Goal: Information Seeking & Learning: Learn about a topic

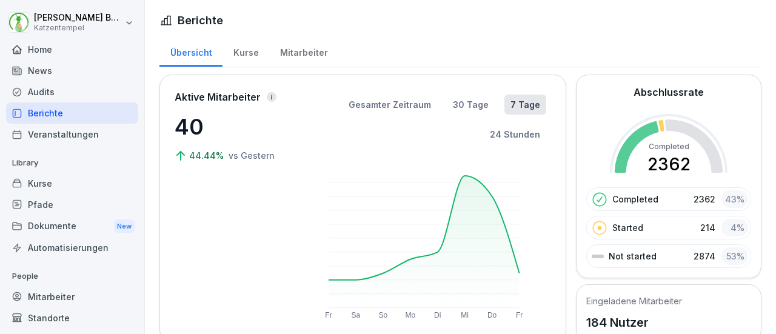
click at [239, 56] on div "Kurse" at bounding box center [245, 51] width 47 height 31
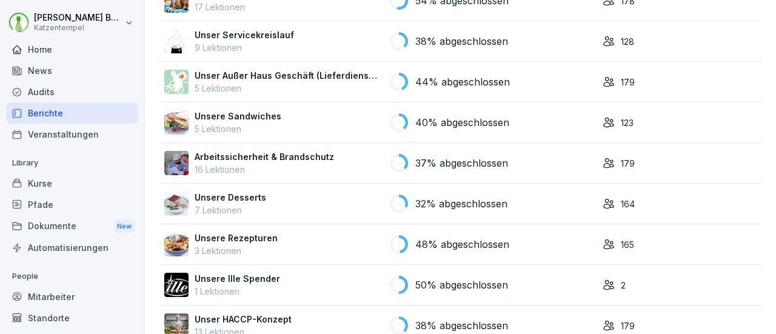
scroll to position [1156, 0]
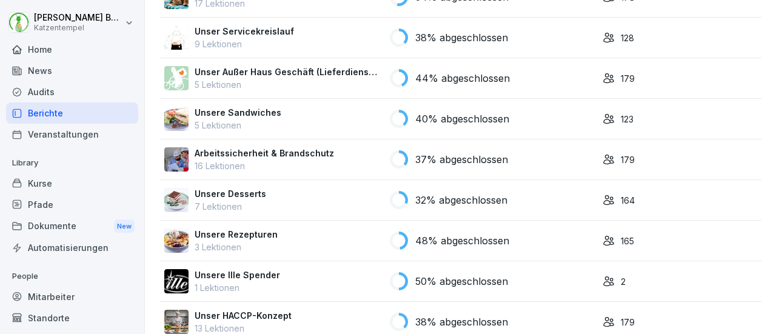
click at [278, 35] on p "Unser Servicekreislauf" at bounding box center [244, 31] width 99 height 13
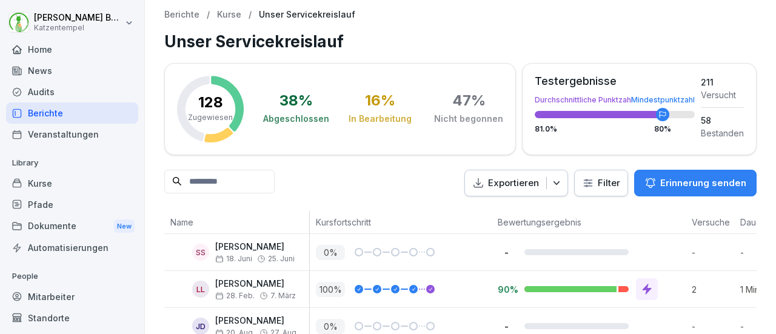
click at [596, 184] on html "[PERSON_NAME] Home News Audits Berichte Veranstaltungen Library Kurse Pfade Dok…" at bounding box center [388, 167] width 776 height 334
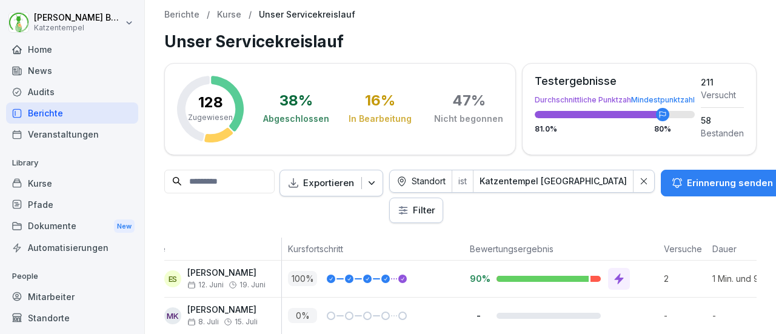
click at [229, 15] on p "Kurse" at bounding box center [229, 15] width 24 height 10
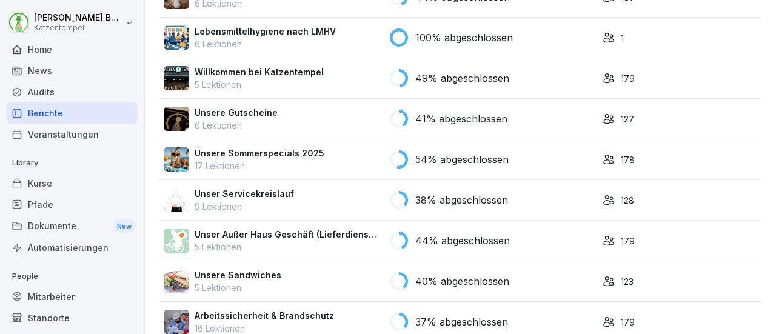
scroll to position [996, 0]
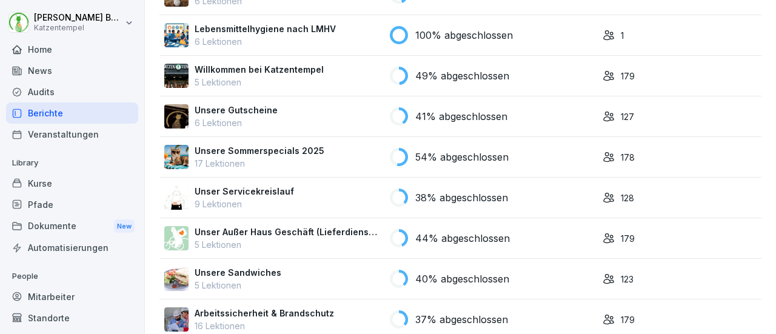
click at [291, 119] on div "Unsere Gutscheine 6 Lektionen" at bounding box center [272, 116] width 216 height 25
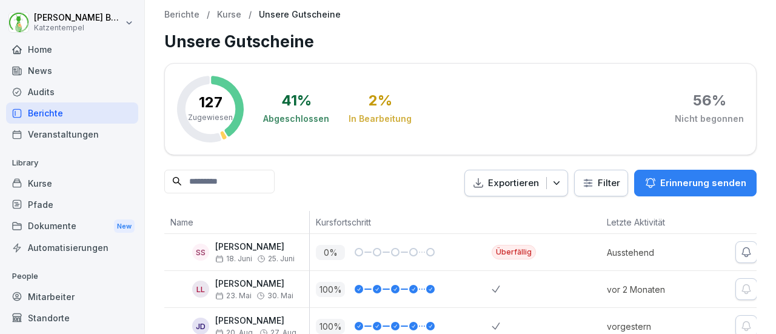
click at [598, 185] on html "Guillermo Barona Katzentempel Home News Audits Berichte Veranstaltungen Library…" at bounding box center [388, 167] width 776 height 334
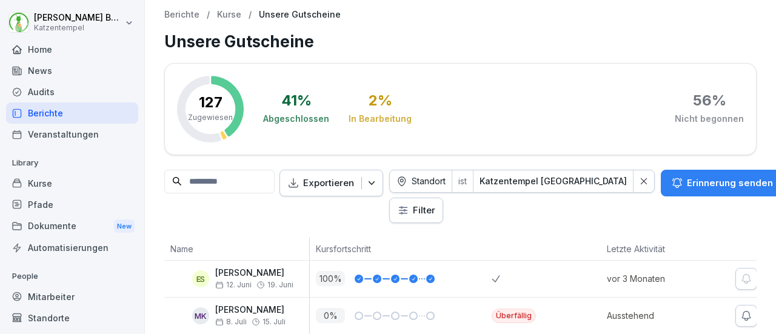
click at [224, 16] on p "Kurse" at bounding box center [229, 15] width 24 height 10
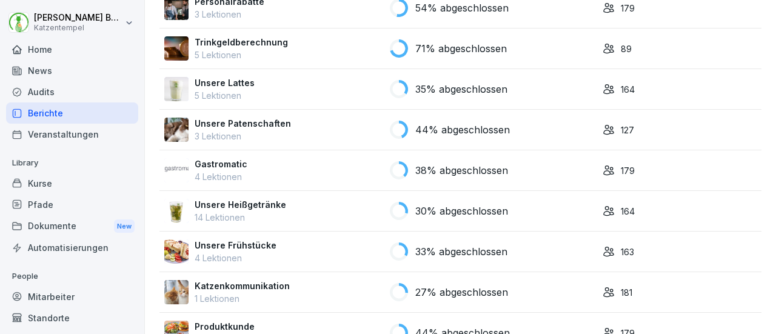
scroll to position [536, 0]
click at [296, 219] on div "Unsere Heißgetränke 14 Lektionen" at bounding box center [272, 211] width 216 height 25
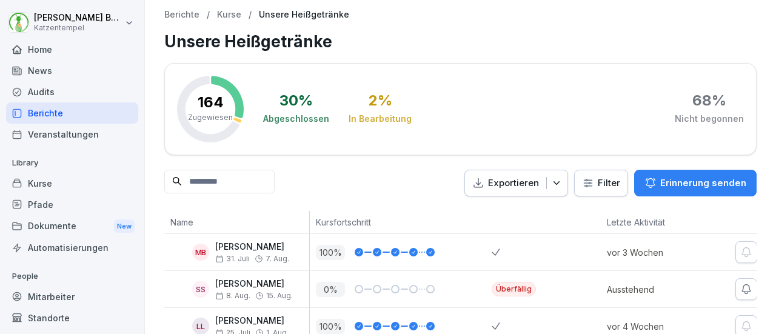
click at [605, 181] on html "Guillermo Barona Katzentempel Home News Audits Berichte Veranstaltungen Library…" at bounding box center [388, 167] width 776 height 334
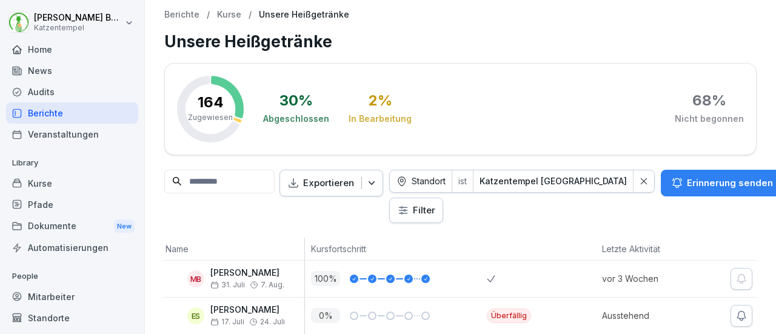
click at [228, 15] on p "Kurse" at bounding box center [229, 15] width 24 height 10
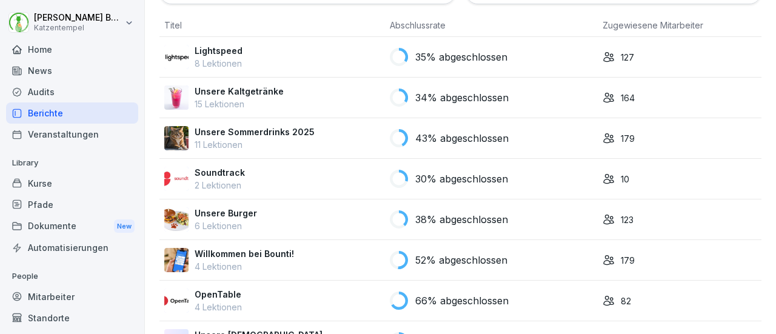
scroll to position [124, 0]
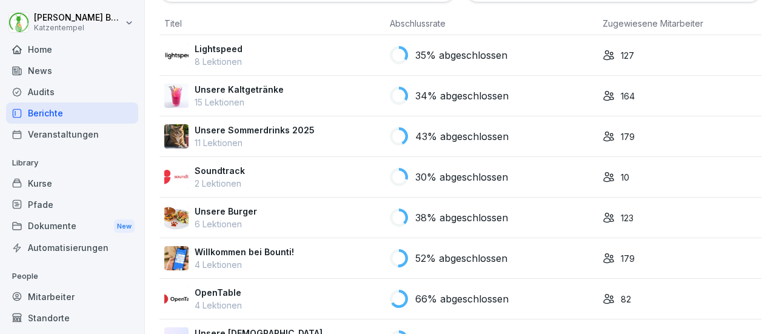
click at [290, 132] on p "Unsere Sommerdrinks 2025" at bounding box center [255, 130] width 120 height 13
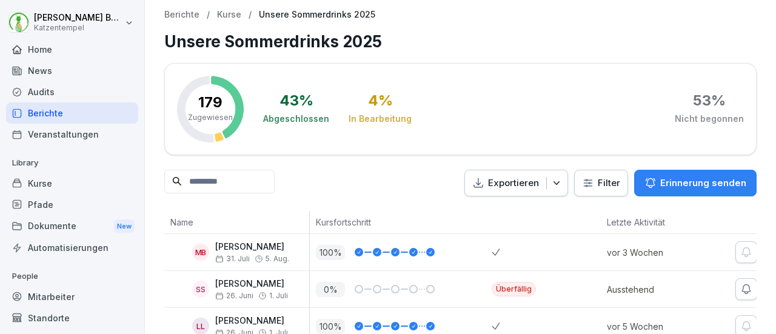
click at [605, 192] on html "Guillermo Barona Katzentempel Home News Audits Berichte Veranstaltungen Library…" at bounding box center [388, 167] width 776 height 334
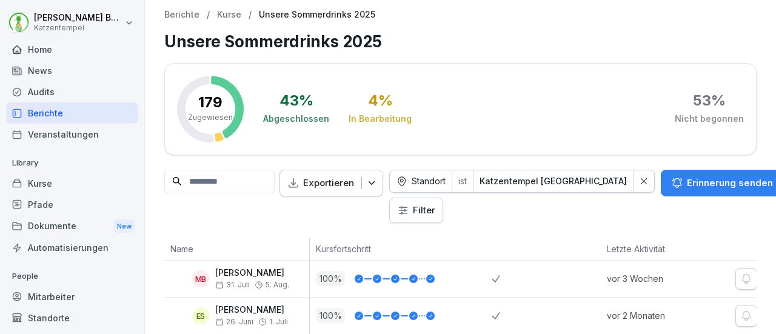
click at [182, 12] on p "Berichte" at bounding box center [181, 15] width 35 height 10
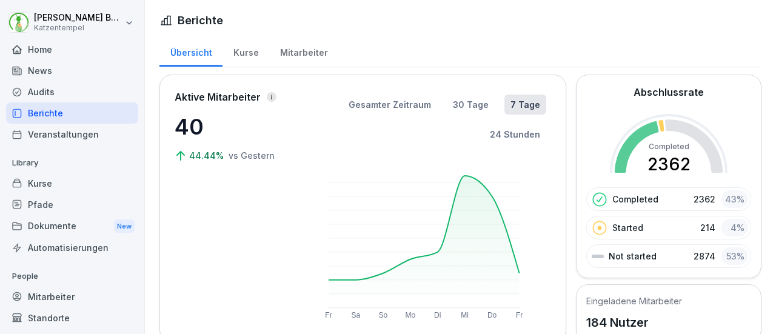
click at [299, 55] on div "Mitarbeiter" at bounding box center [303, 51] width 69 height 31
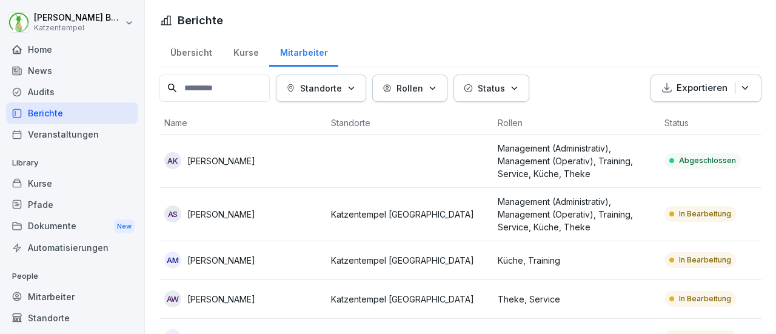
click at [230, 82] on input at bounding box center [214, 88] width 110 height 27
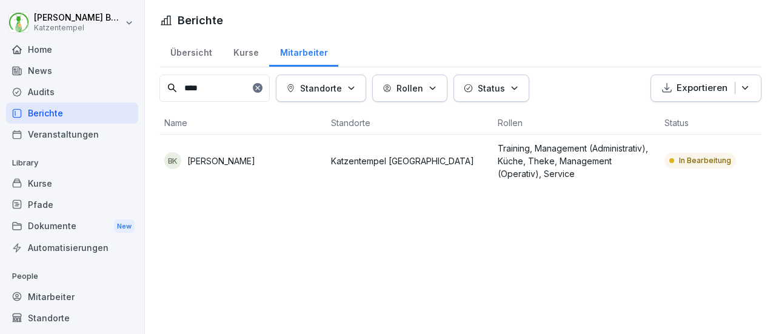
type input "****"
click at [268, 153] on div "BK Beate Künzer" at bounding box center [242, 160] width 157 height 17
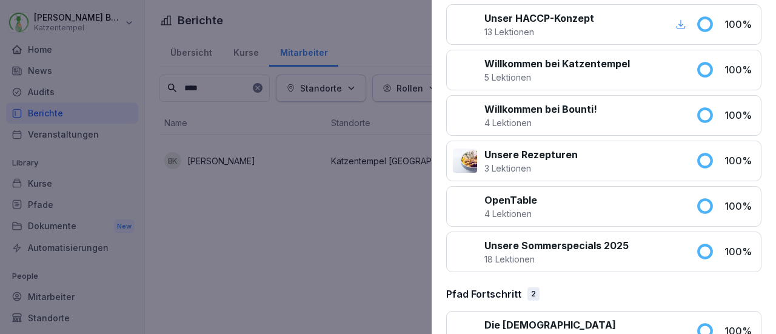
scroll to position [1680, 0]
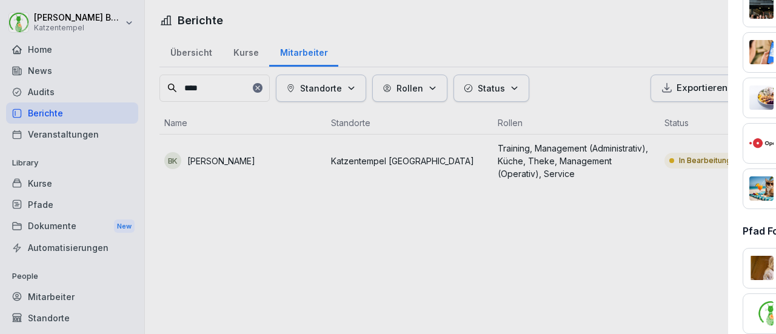
click at [351, 228] on div at bounding box center [388, 167] width 776 height 334
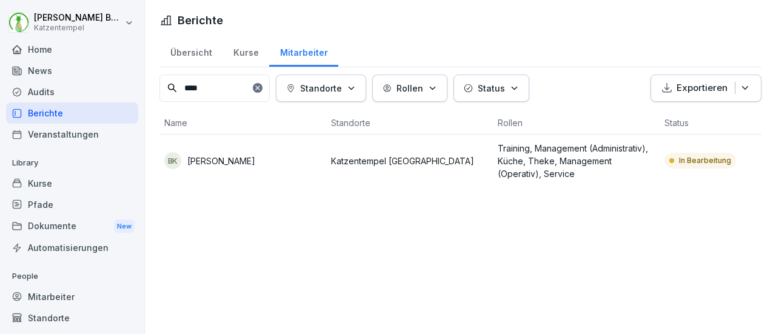
click at [240, 54] on div "Kurse" at bounding box center [245, 51] width 47 height 31
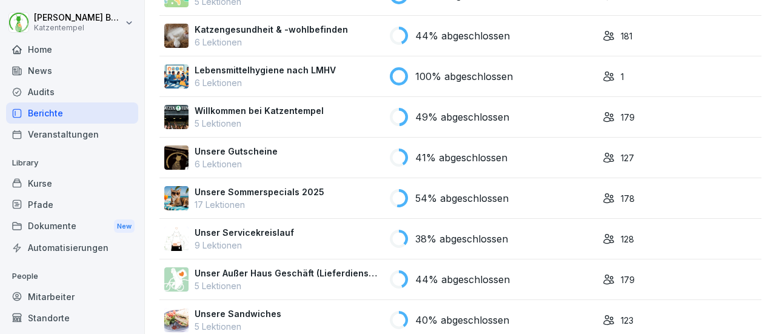
scroll to position [954, 0]
click at [259, 236] on p "Unser Servicekreislauf" at bounding box center [244, 233] width 99 height 13
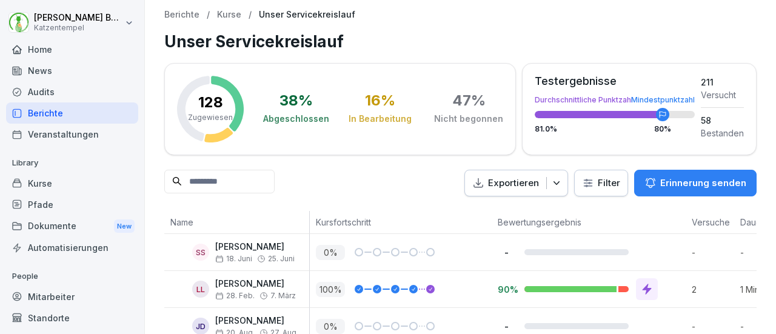
click at [602, 188] on html "[PERSON_NAME] Home News Audits Berichte Veranstaltungen Library Kurse Pfade Dok…" at bounding box center [388, 167] width 776 height 334
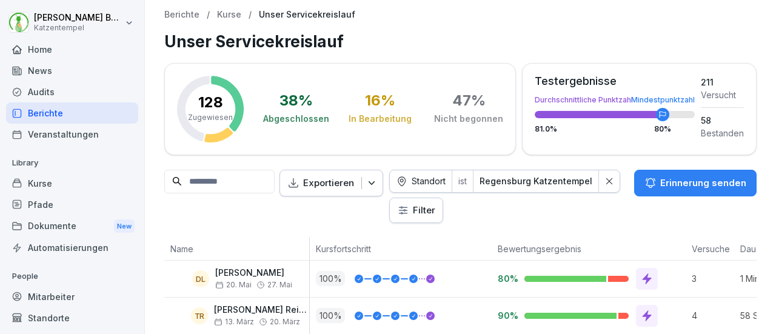
click at [613, 184] on icon at bounding box center [609, 181] width 8 height 8
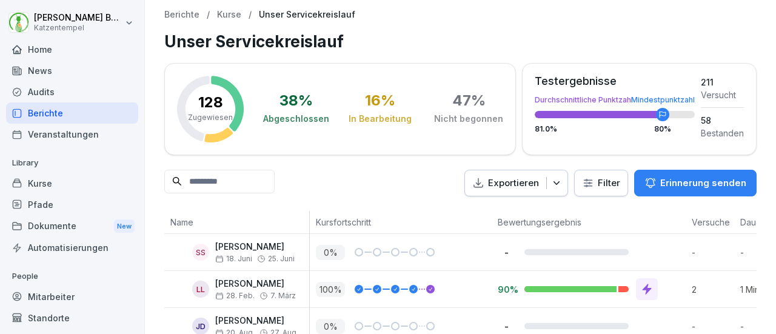
click at [601, 185] on html "[PERSON_NAME] Home News Audits Berichte Veranstaltungen Library Kurse Pfade Dok…" at bounding box center [388, 167] width 776 height 334
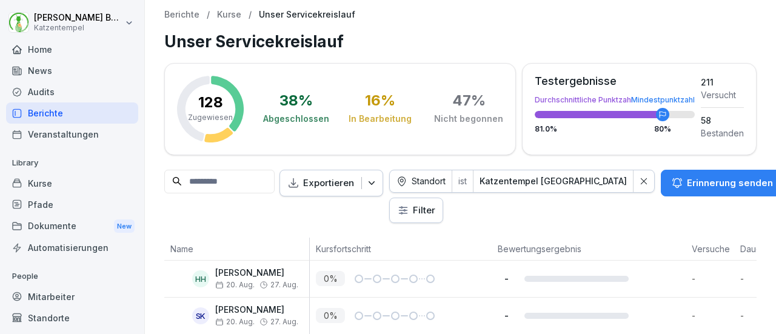
click at [639, 184] on icon at bounding box center [643, 181] width 8 height 8
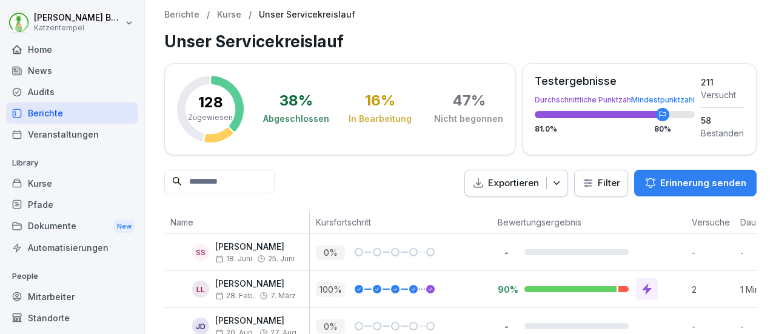
click at [598, 183] on html "[PERSON_NAME] Home News Audits Berichte Veranstaltungen Library Kurse Pfade Dok…" at bounding box center [388, 167] width 776 height 334
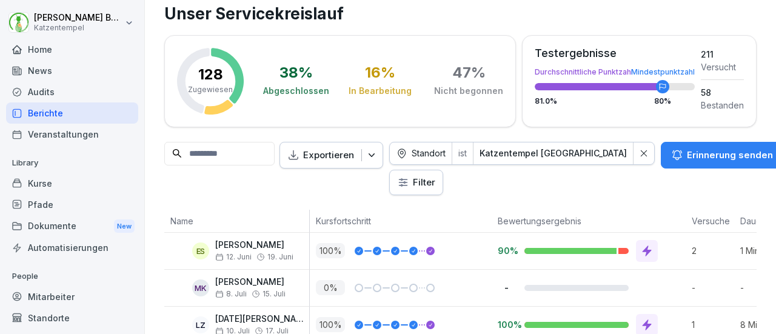
scroll to position [27, 0]
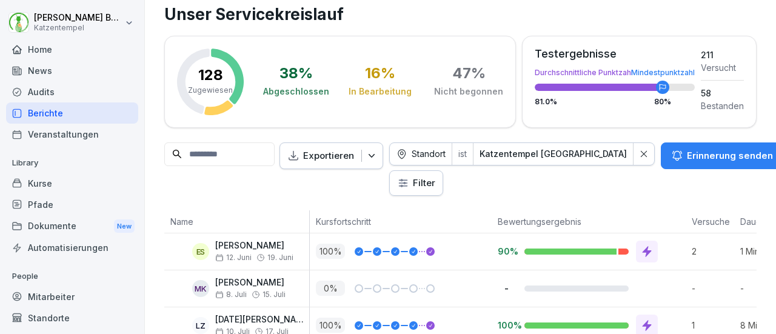
click at [639, 150] on icon at bounding box center [643, 154] width 8 height 8
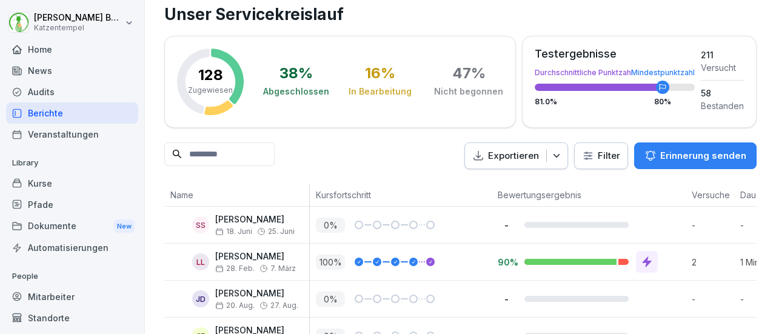
click at [594, 156] on html "[PERSON_NAME] Home News Audits Berichte Veranstaltungen Library Kurse Pfade Dok…" at bounding box center [388, 167] width 776 height 334
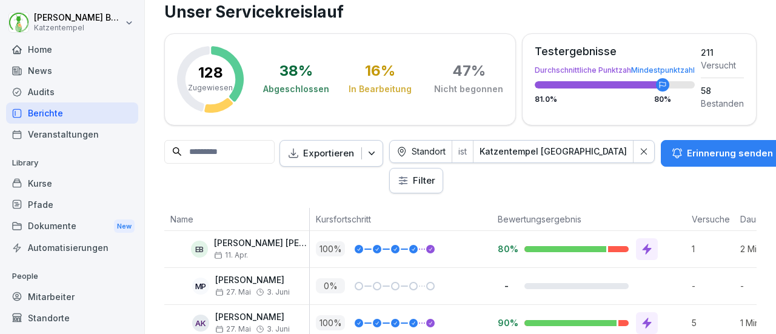
scroll to position [29, 0]
click at [641, 153] on icon at bounding box center [644, 152] width 6 height 6
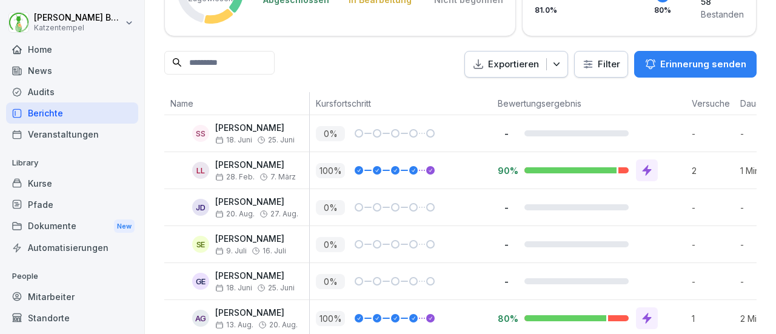
scroll to position [121, 0]
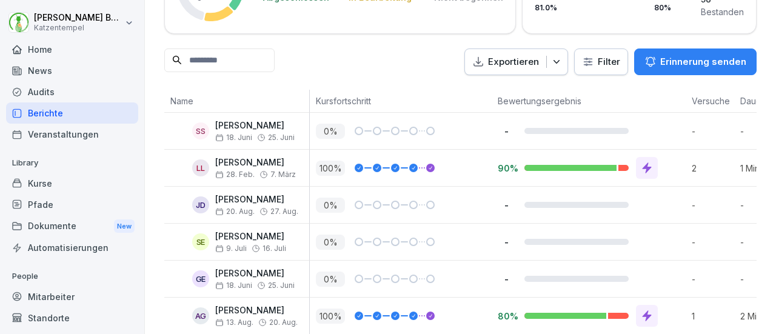
click at [64, 225] on div "Dokumente New" at bounding box center [72, 226] width 132 height 22
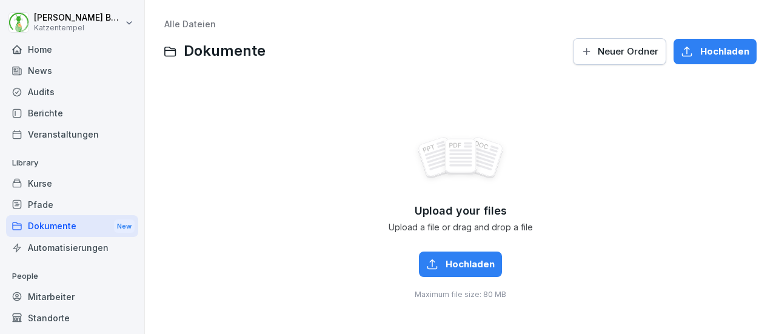
click at [58, 296] on div "Mitarbeiter" at bounding box center [72, 296] width 132 height 21
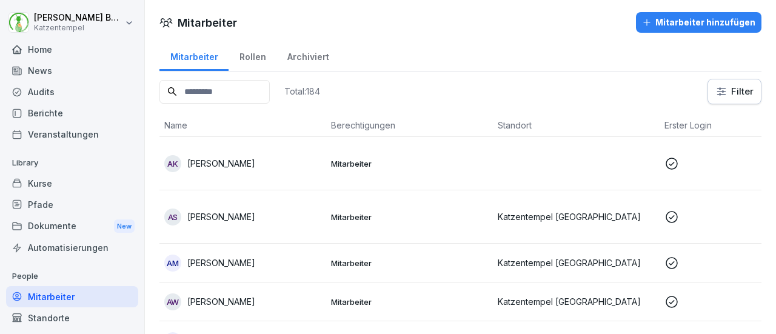
click at [38, 191] on div "Kurse" at bounding box center [72, 183] width 132 height 21
